Goal: Task Accomplishment & Management: Manage account settings

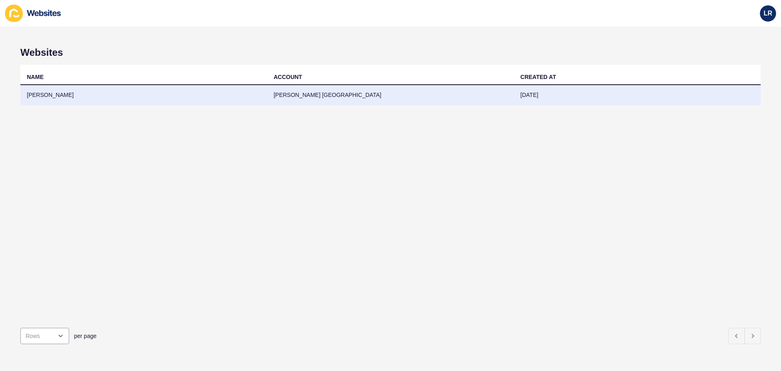
click at [344, 96] on td "[PERSON_NAME] [GEOGRAPHIC_DATA]" at bounding box center [390, 95] width 247 height 20
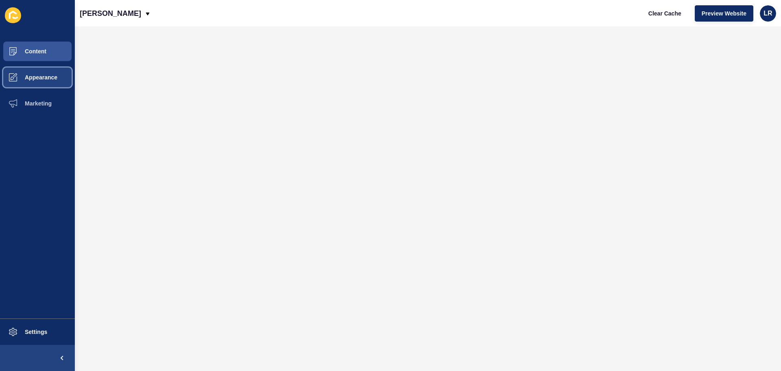
click at [40, 75] on span "Appearance" at bounding box center [28, 77] width 59 height 7
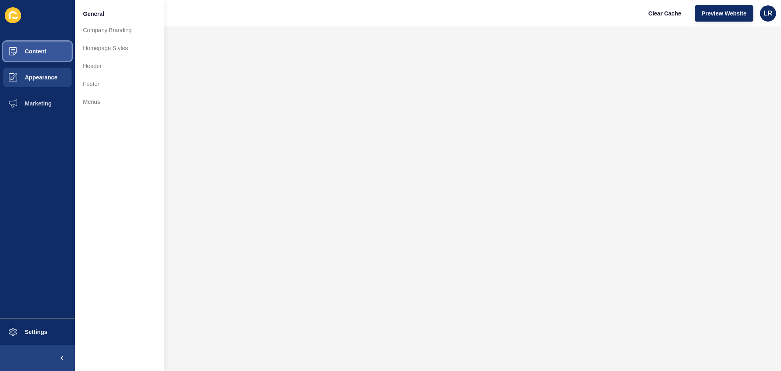
click at [34, 53] on span "Content" at bounding box center [23, 51] width 48 height 7
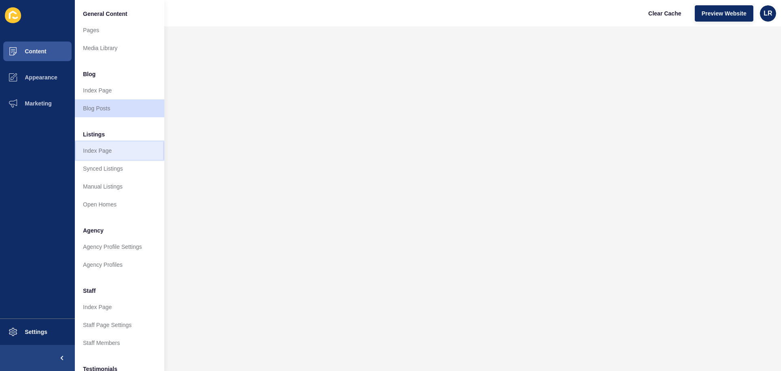
click at [117, 149] on link "Index Page" at bounding box center [120, 151] width 90 height 18
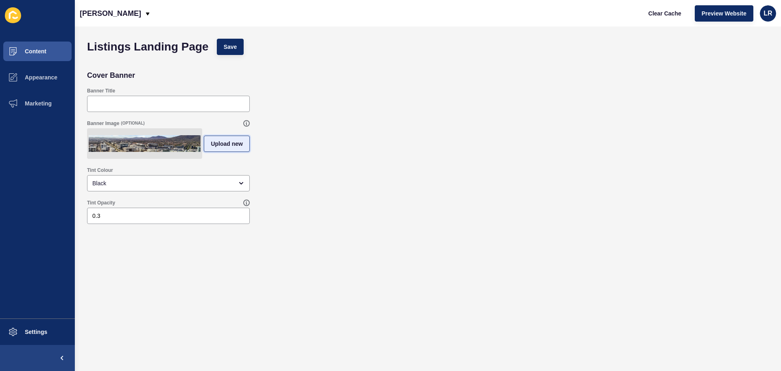
click at [216, 145] on span "Upload new" at bounding box center [227, 144] width 32 height 8
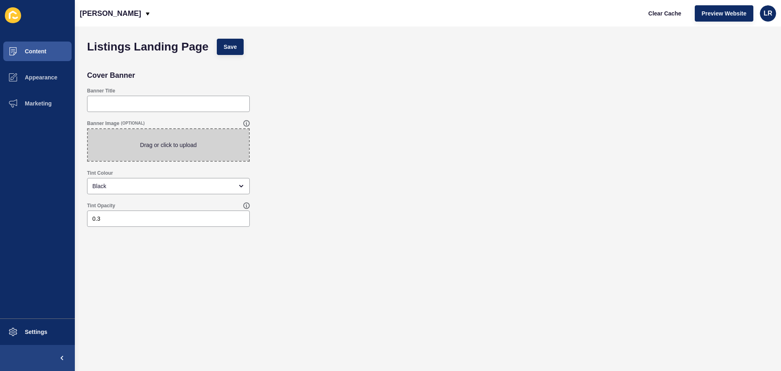
click at [216, 145] on span at bounding box center [168, 145] width 161 height 32
click at [88, 129] on input "Drag or click to upload" at bounding box center [88, 129] width 0 height 0
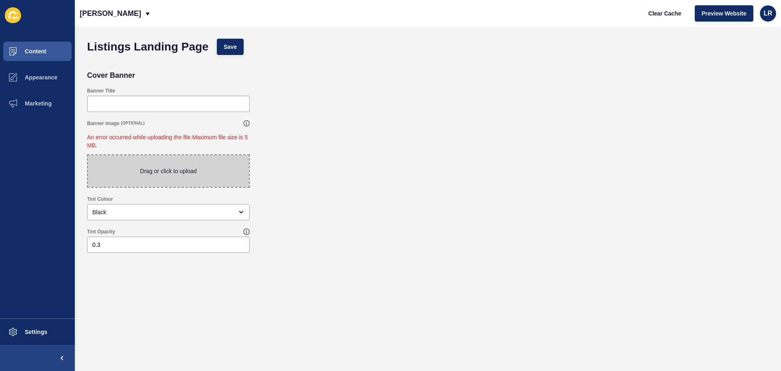
click at [155, 157] on span at bounding box center [168, 171] width 161 height 32
click at [88, 155] on input "Drag or click to upload" at bounding box center [88, 155] width 0 height 0
type input "C:\fakepath\Untitled (2000 x 500 px).png"
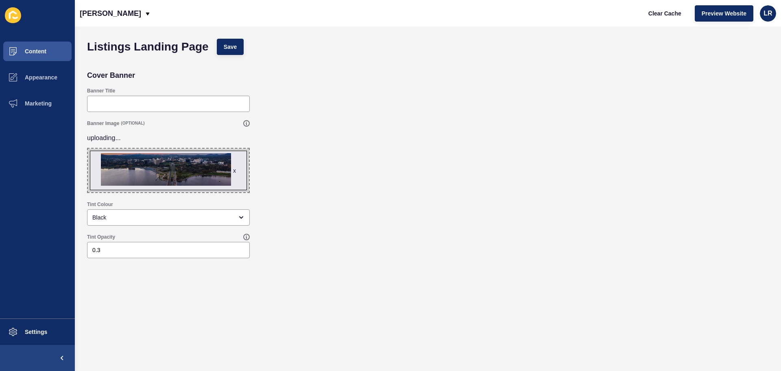
click at [271, 189] on div "Banner Image (OPTIONAL) uploading... x Drag or click to upload" at bounding box center [428, 156] width 690 height 81
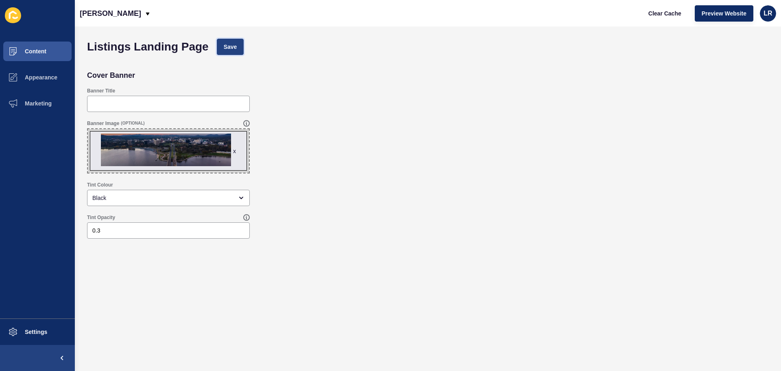
click at [234, 47] on span "Save" at bounding box center [230, 47] width 13 height 8
click at [659, 13] on span "Clear Cache" at bounding box center [665, 13] width 33 height 8
